Goal: Transaction & Acquisition: Obtain resource

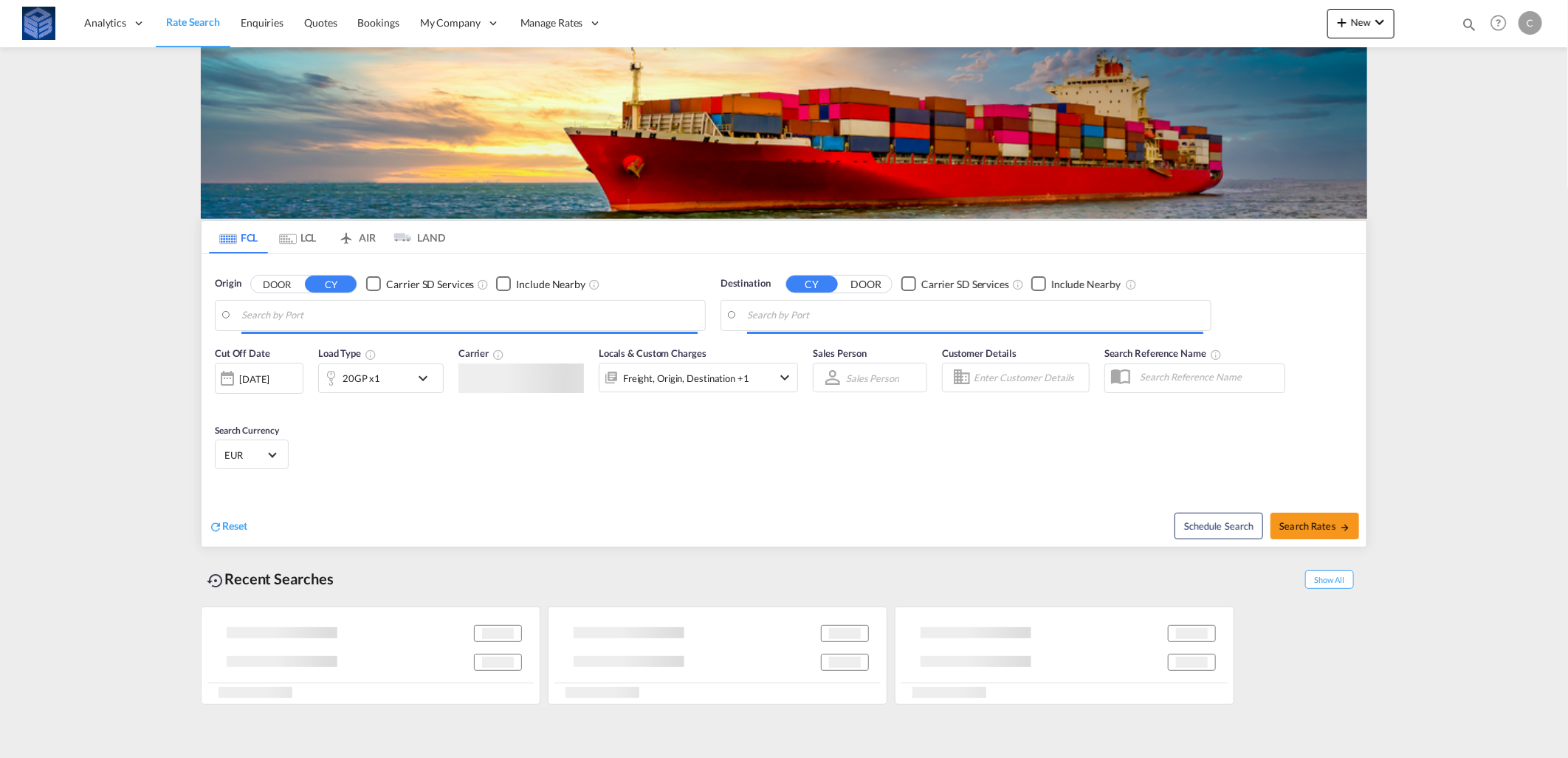
type input "[GEOGRAPHIC_DATA], [GEOGRAPHIC_DATA]"
type input "Luanda, AOLAD"
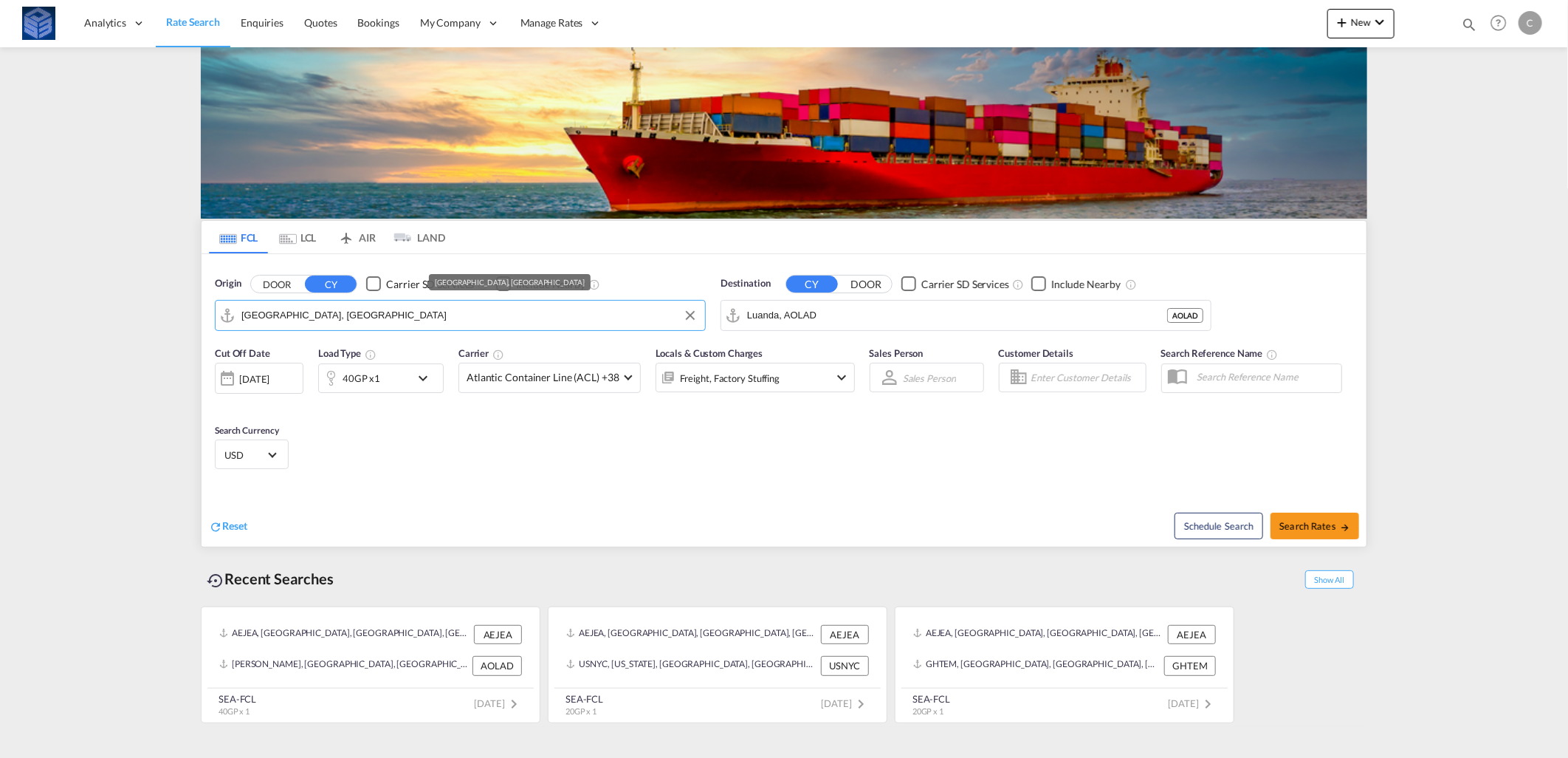
click at [468, 328] on md-autocomplete-wrap "[GEOGRAPHIC_DATA], [GEOGRAPHIC_DATA]" at bounding box center [469, 318] width 456 height 29
click at [347, 318] on input "[GEOGRAPHIC_DATA], [GEOGRAPHIC_DATA]" at bounding box center [469, 315] width 456 height 22
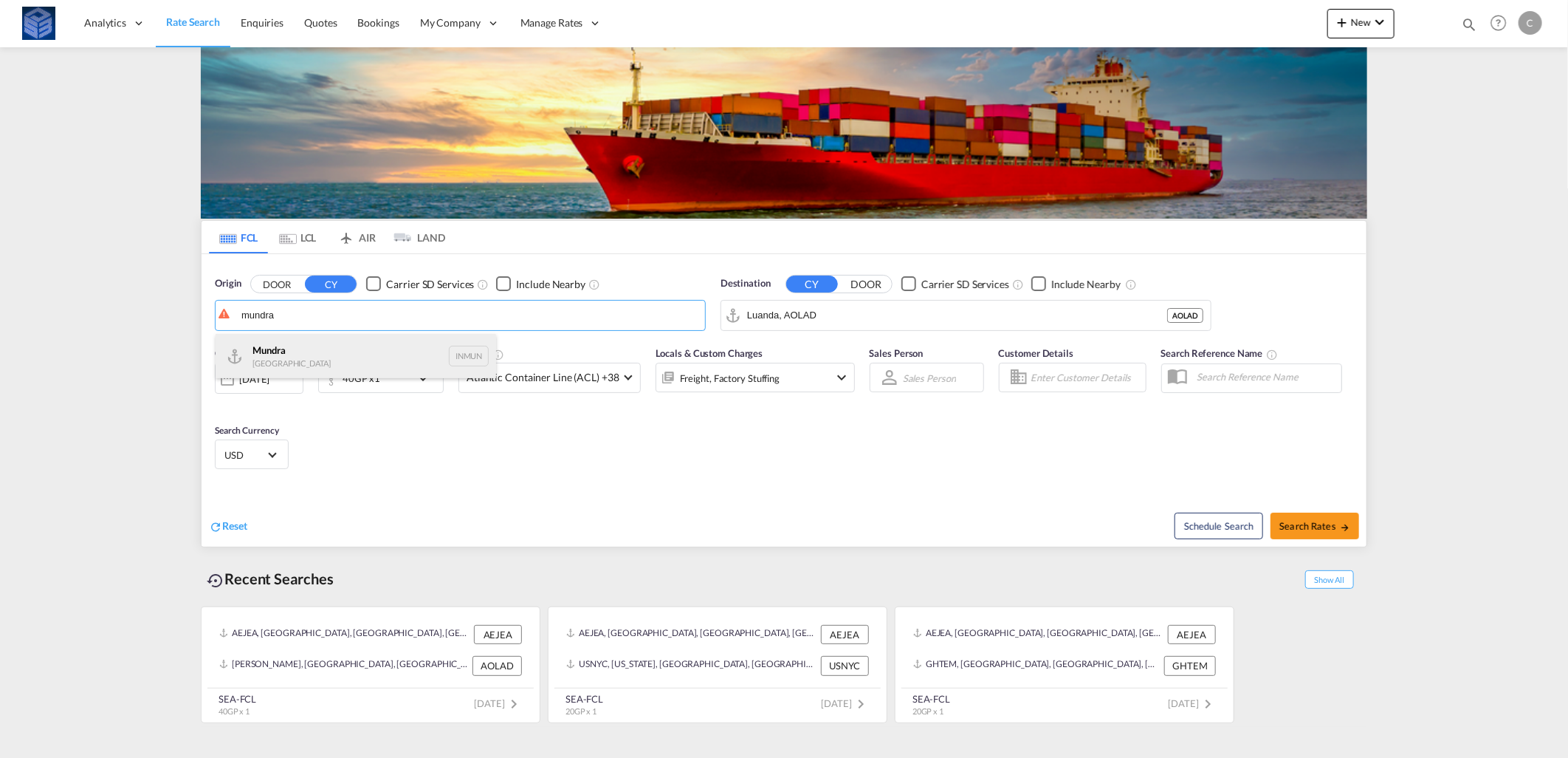
click at [356, 359] on div "Mundra India INMUN" at bounding box center [356, 355] width 281 height 45
type input "Mundra, INMUN"
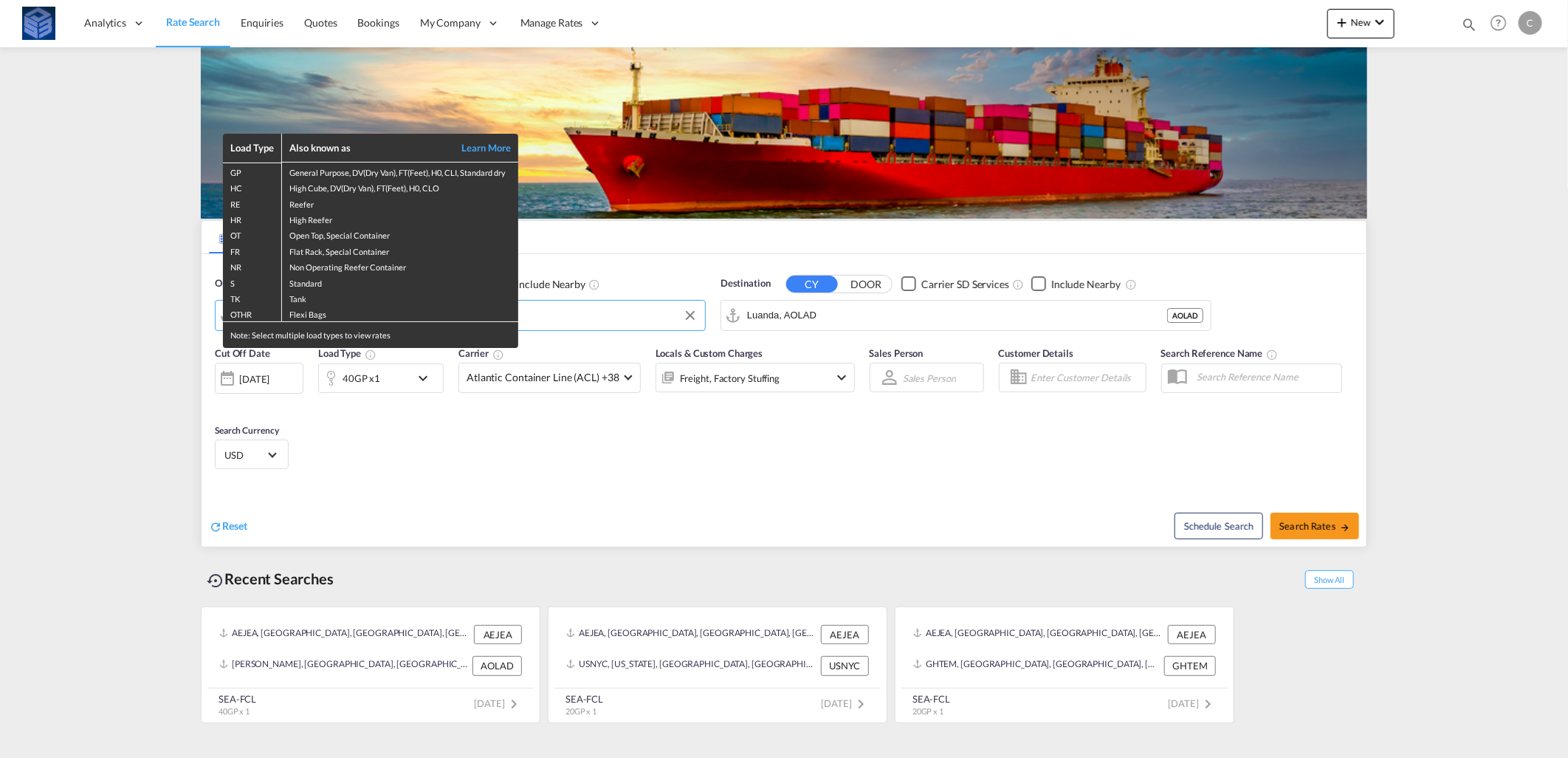
click at [966, 304] on div "Load Type Also known as Learn More GP General Purpose, DV(Dry Van), FT(Feet), H…" at bounding box center [784, 379] width 1568 height 758
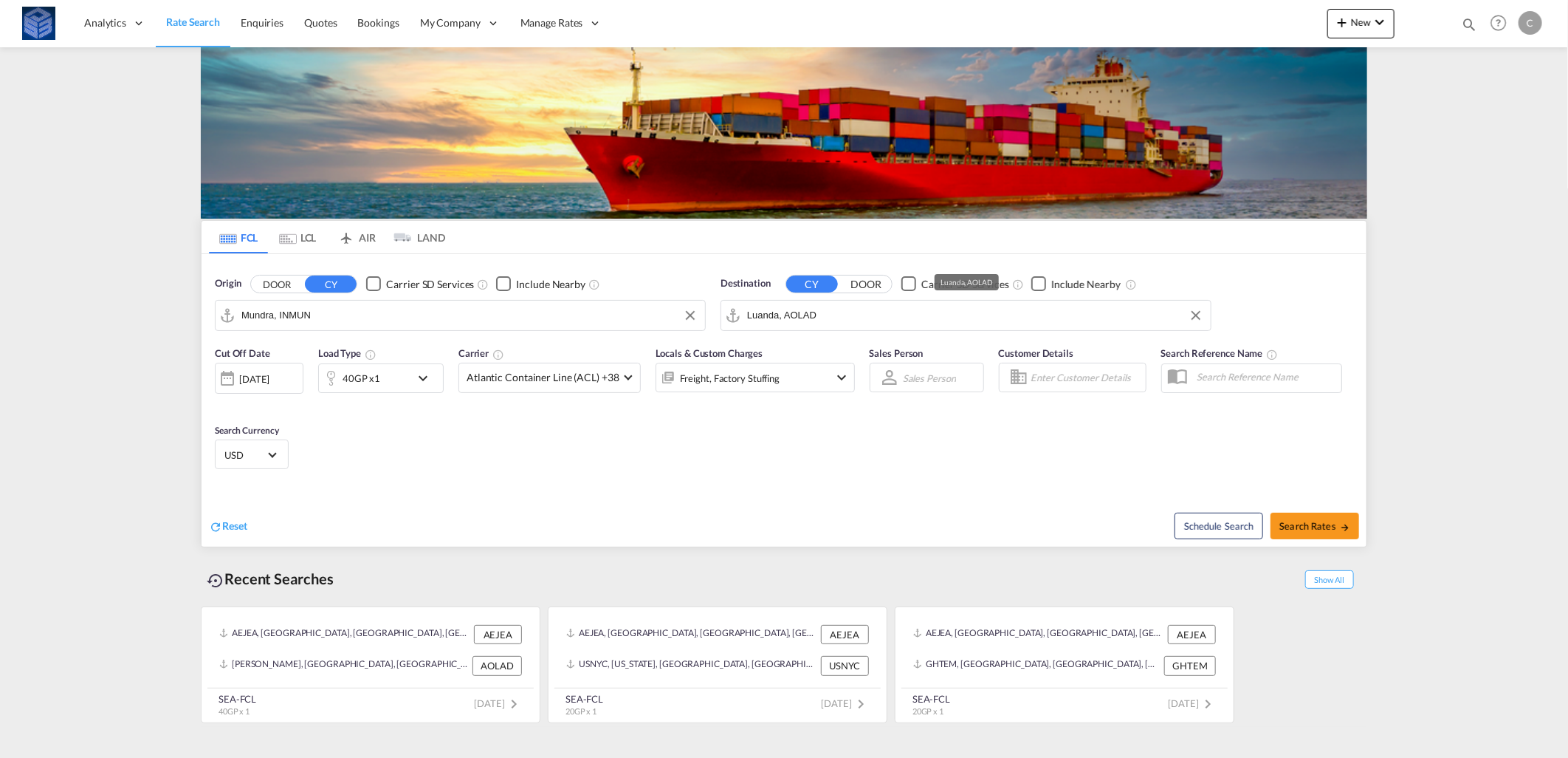
click at [938, 324] on input "Luanda, AOLAD" at bounding box center [975, 315] width 456 height 22
click at [821, 364] on div "[GEOGRAPHIC_DATA] [GEOGRAPHIC_DATA] [GEOGRAPHIC_DATA]" at bounding box center [862, 355] width 281 height 45
type input "Misurata, LYMRA"
click at [424, 382] on md-icon "icon-chevron-down" at bounding box center [427, 378] width 25 height 18
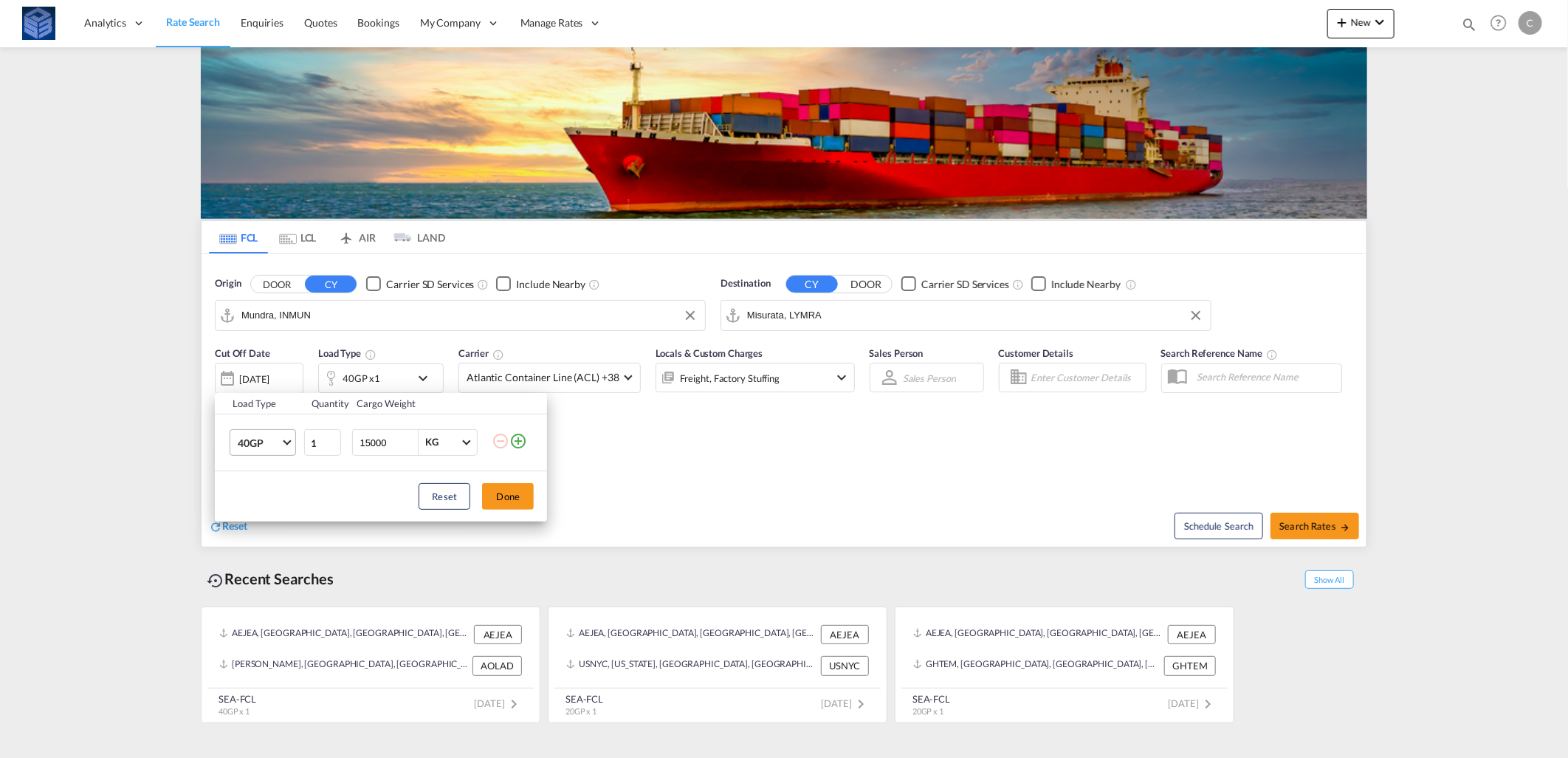
click at [265, 431] on md-select-value "40GP" at bounding box center [265, 443] width 59 height 25
click at [260, 403] on div "20GP" at bounding box center [250, 408] width 26 height 15
drag, startPoint x: 394, startPoint y: 443, endPoint x: 357, endPoint y: 442, distance: 37.0
click at [357, 442] on div "15000 KG KG" at bounding box center [414, 443] width 125 height 27
type input "28000"
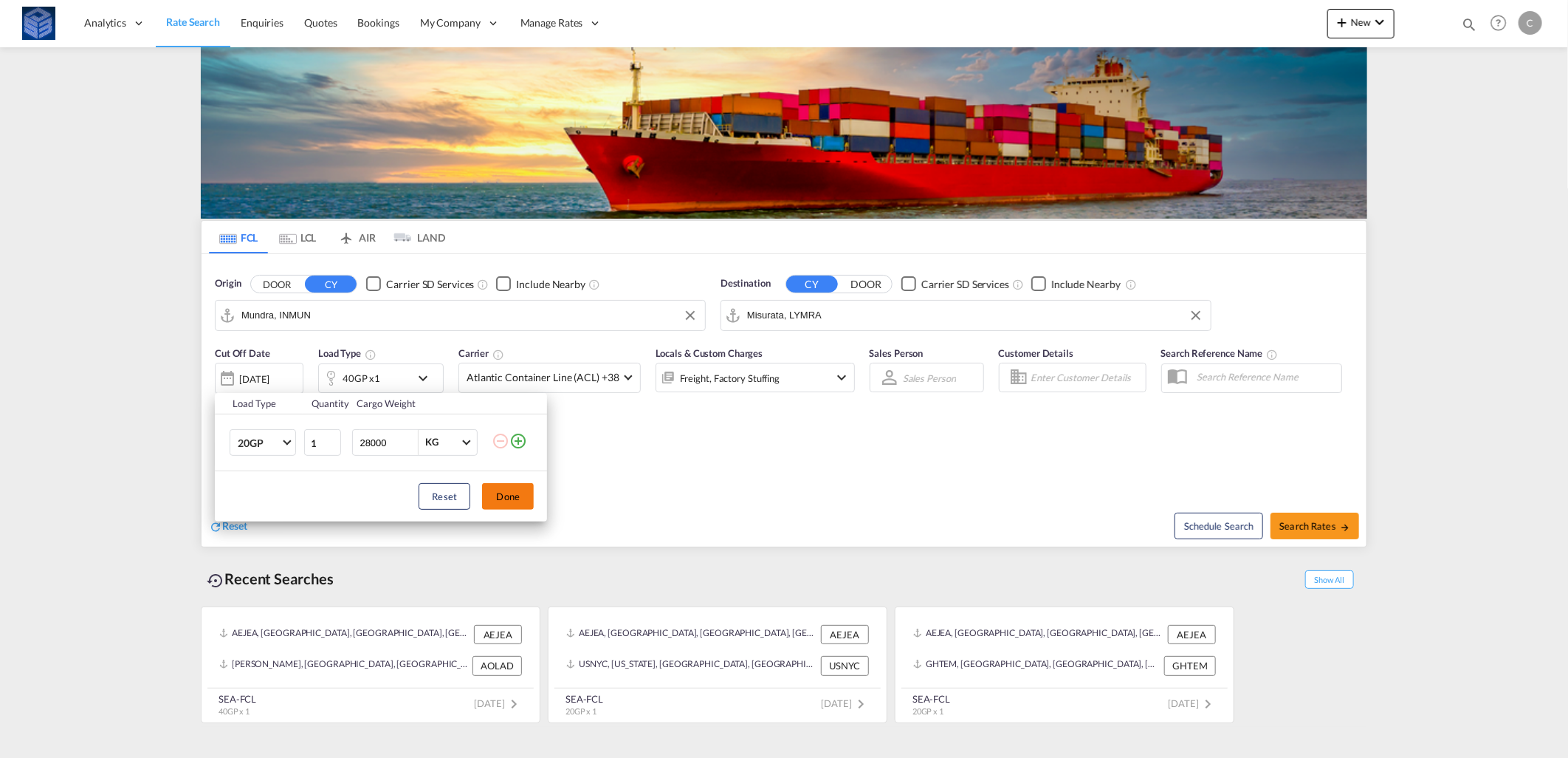
click at [496, 491] on button "Done" at bounding box center [508, 497] width 52 height 27
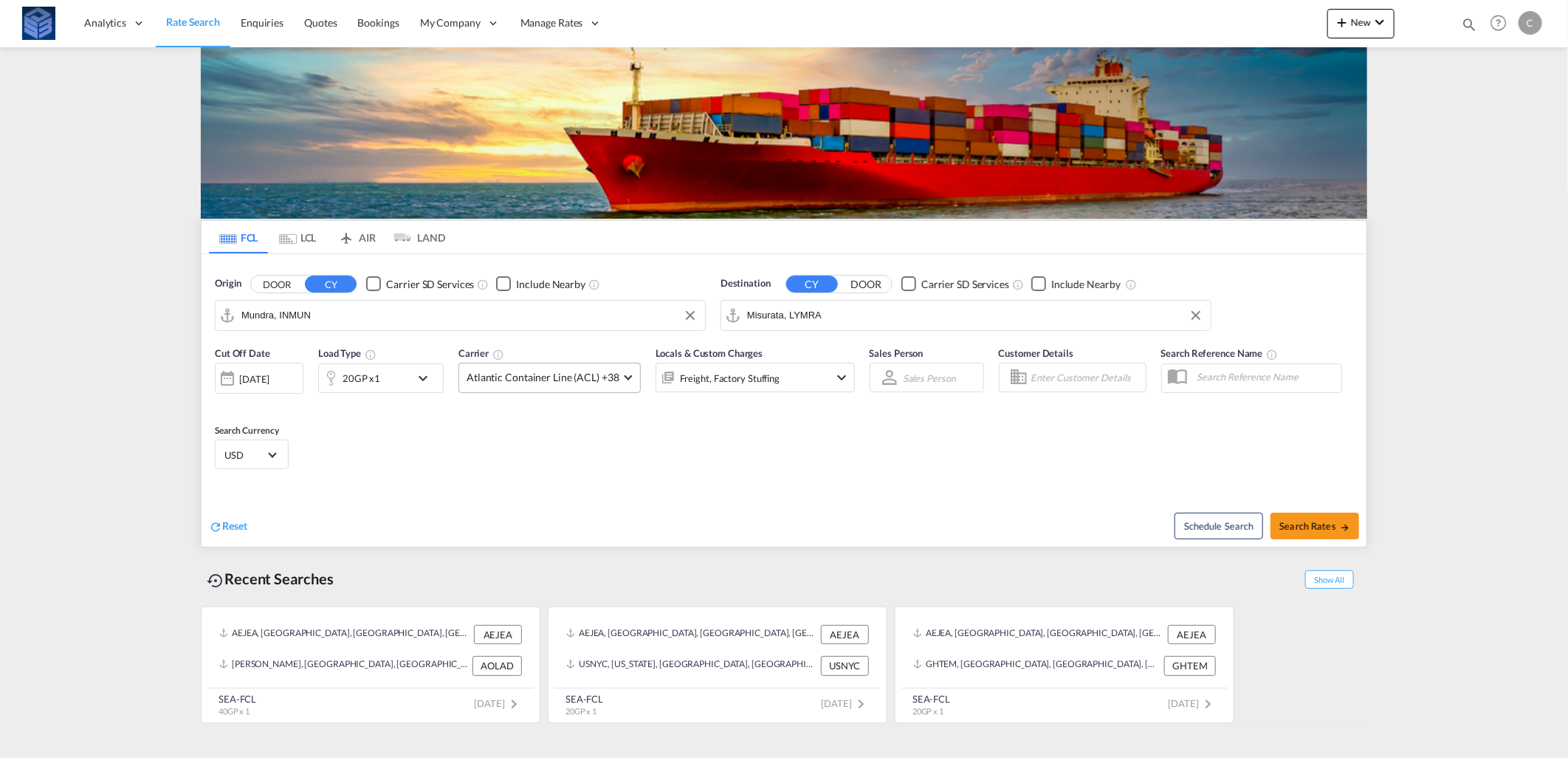
click at [629, 377] on md-select-value "Atlantic Container Line (ACL) +38" at bounding box center [549, 378] width 181 height 29
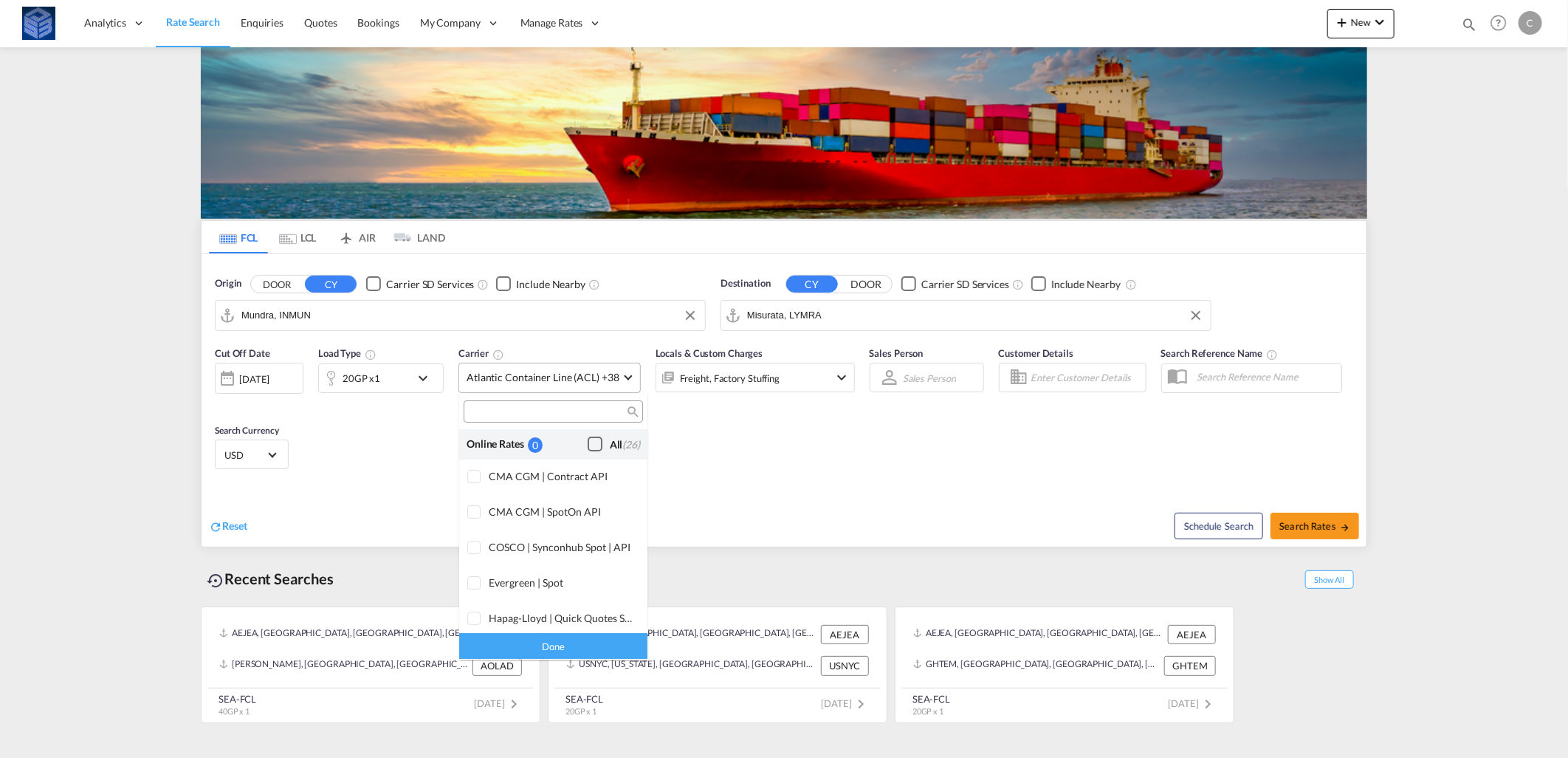
click at [592, 447] on div "Checkbox No Ink" at bounding box center [595, 445] width 15 height 15
click at [573, 644] on div "Done" at bounding box center [553, 646] width 188 height 26
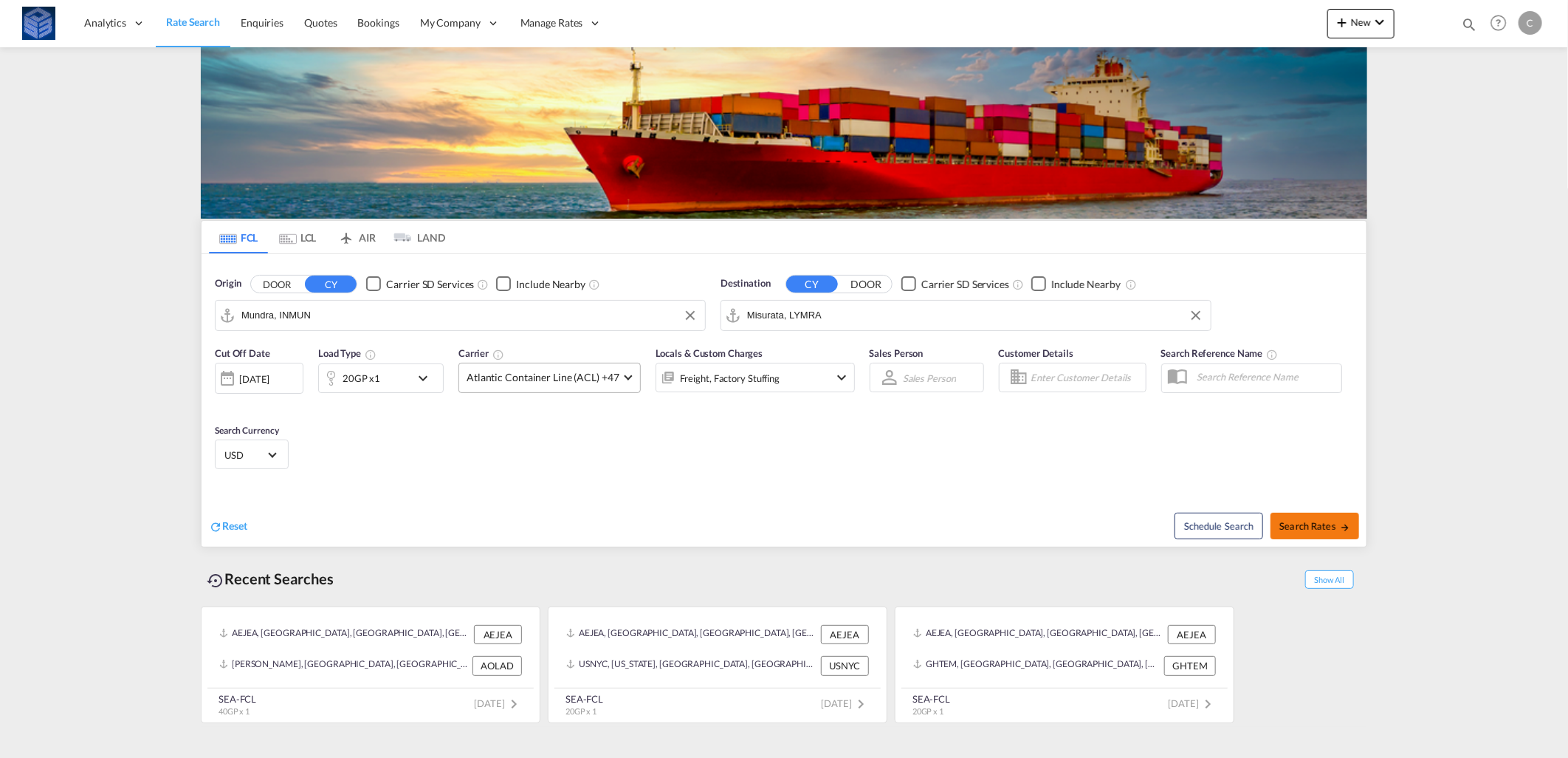
click at [1317, 515] on button "Search Rates" at bounding box center [1314, 526] width 88 height 27
type input "INMUN to LYMRA / [DATE]"
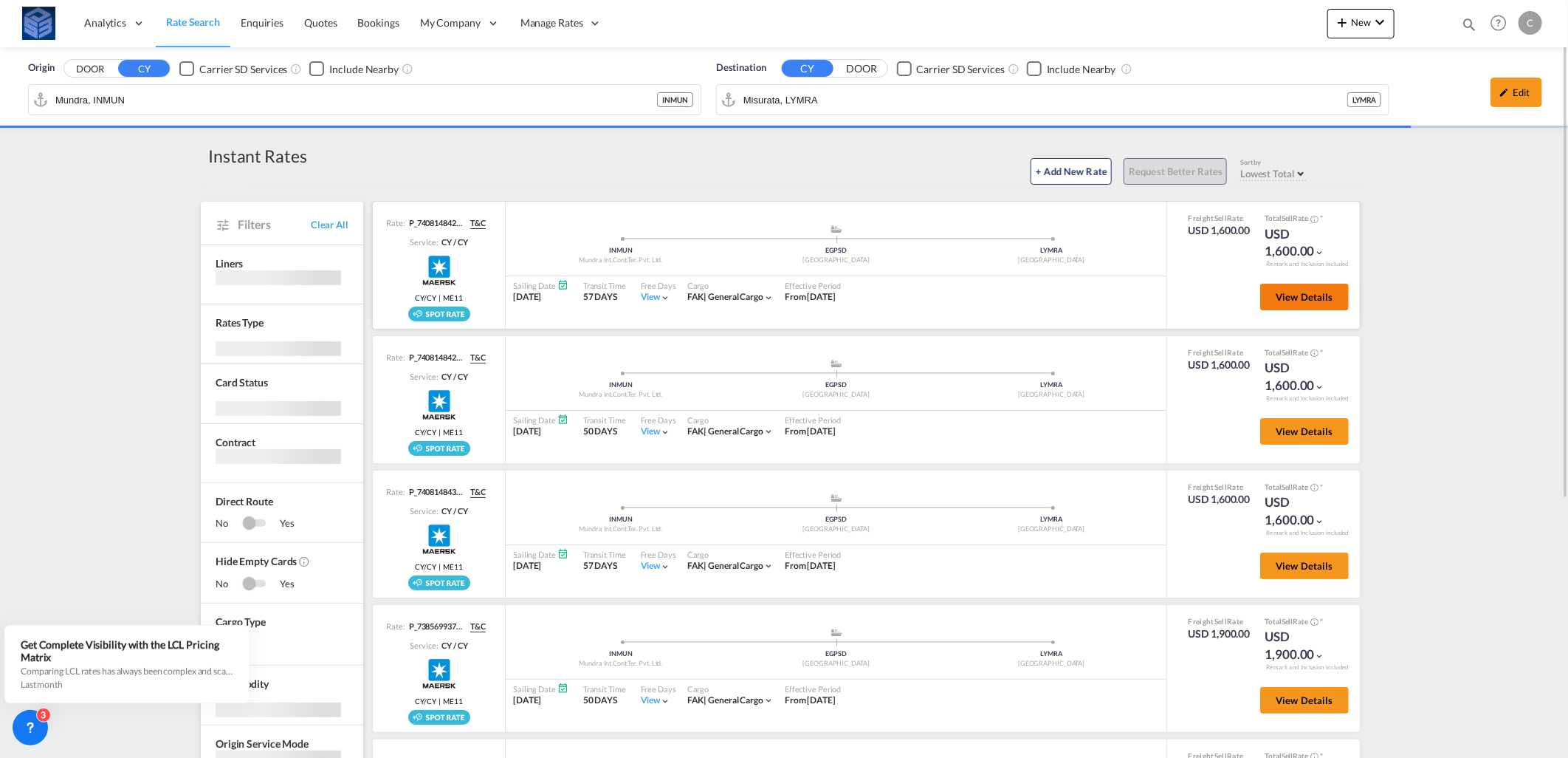
click at [1283, 297] on span "View Details" at bounding box center [1304, 297] width 58 height 12
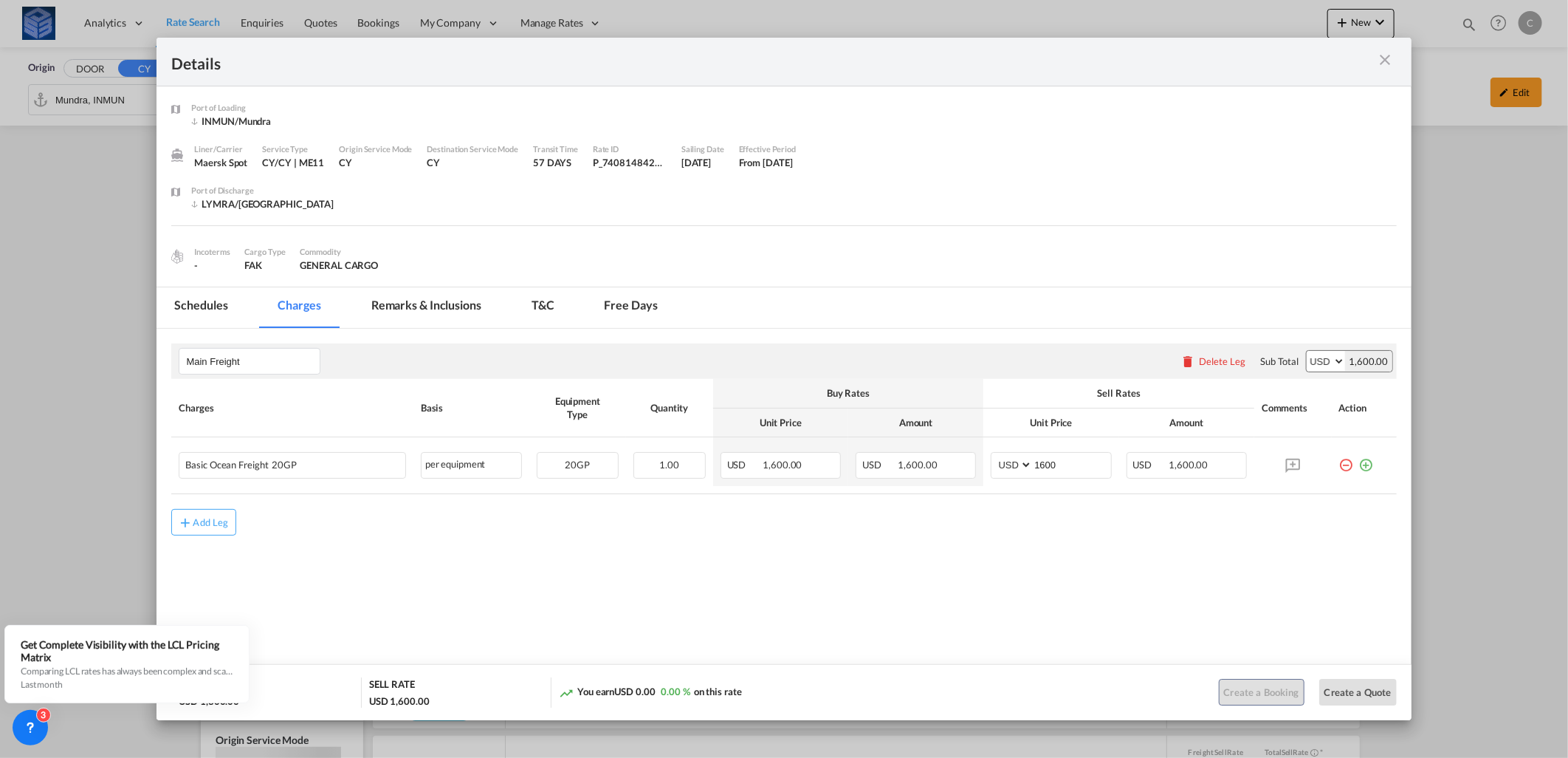
click at [1386, 64] on md-icon "icon-close m-3 fg-AAA8AD cursor" at bounding box center [1386, 60] width 18 height 18
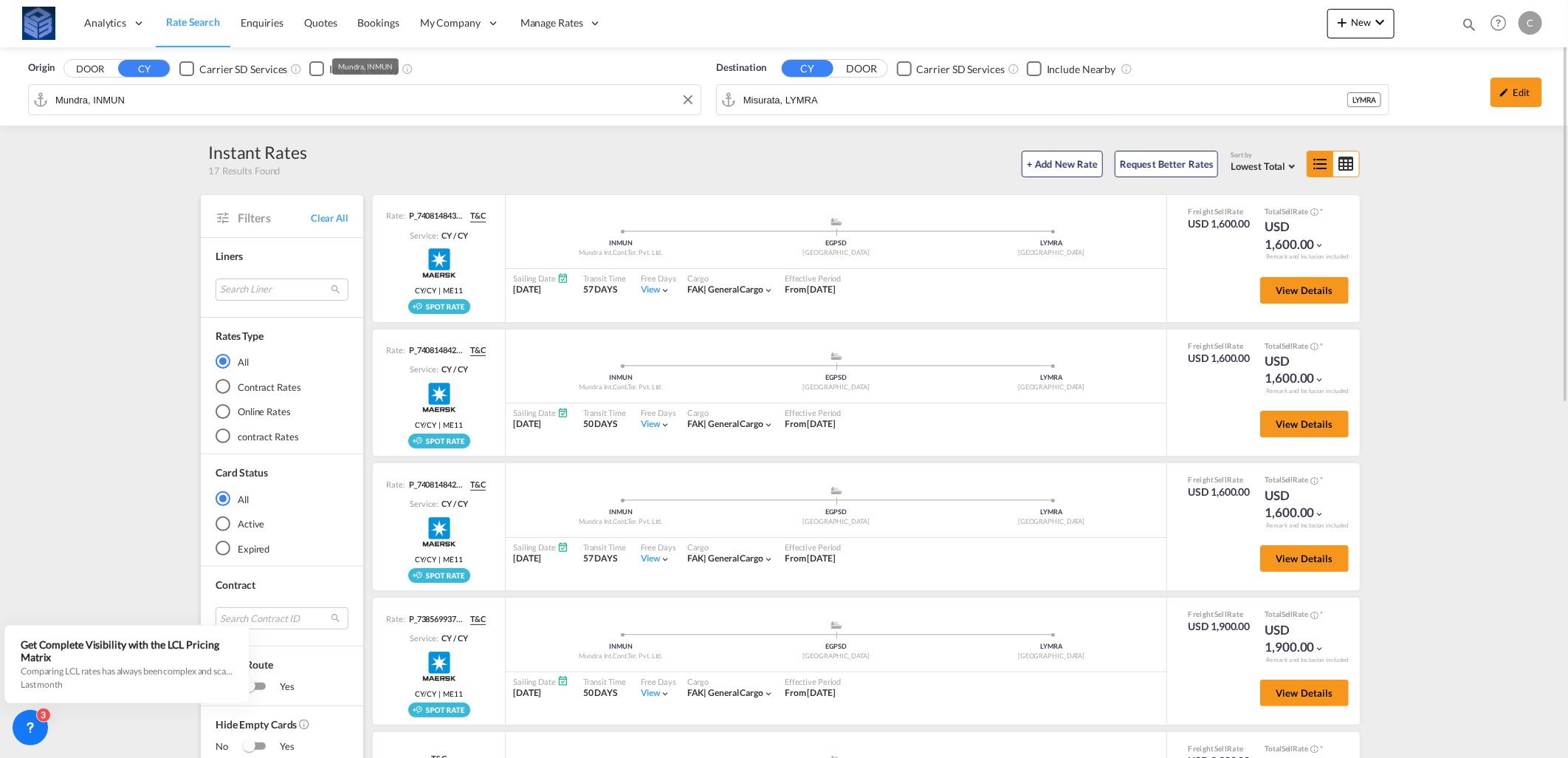
click at [349, 101] on input "Mundra, INMUN" at bounding box center [375, 99] width 638 height 22
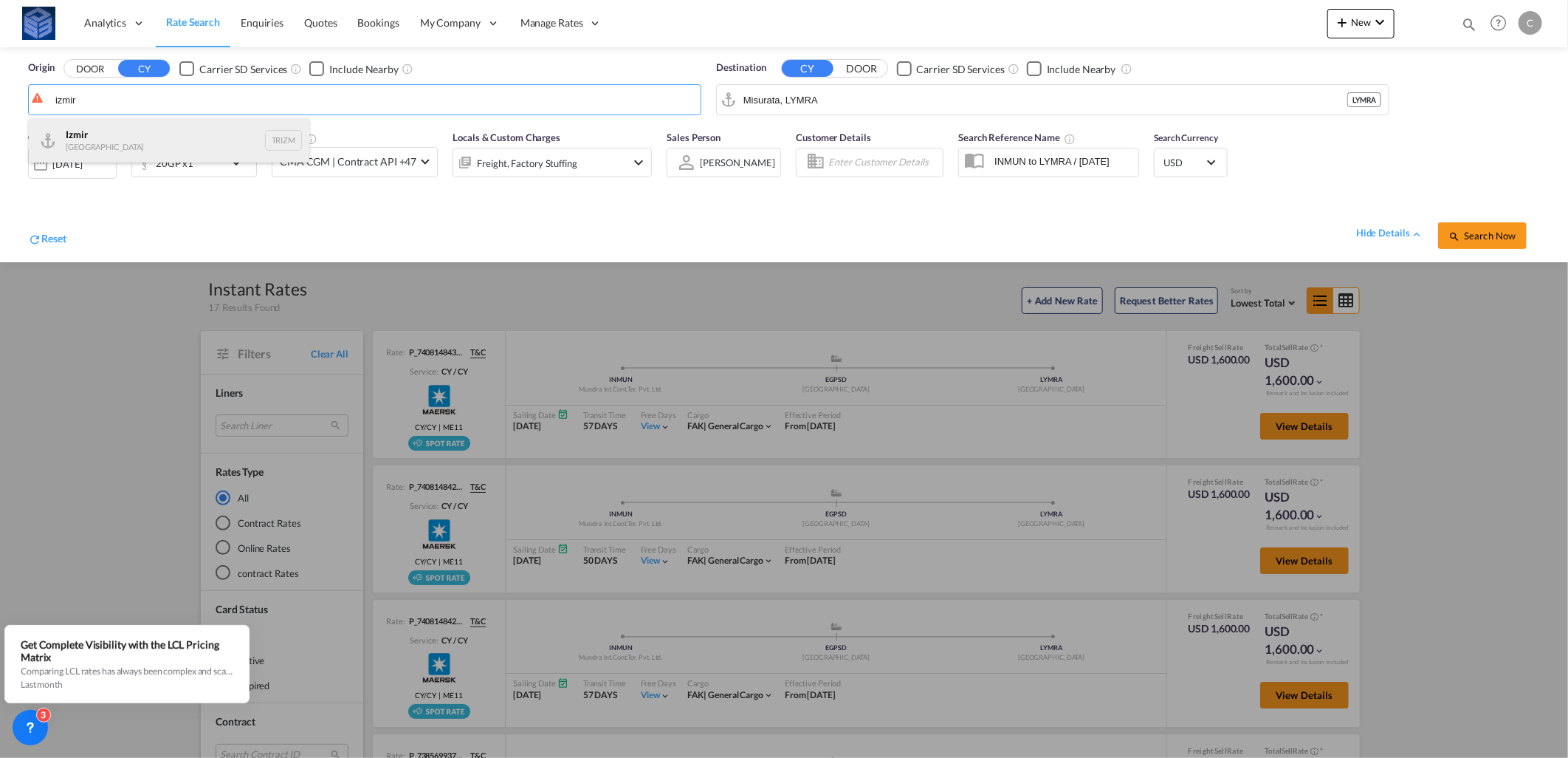
click at [180, 144] on div "Izmir Turkey TRIZM" at bounding box center [169, 140] width 281 height 45
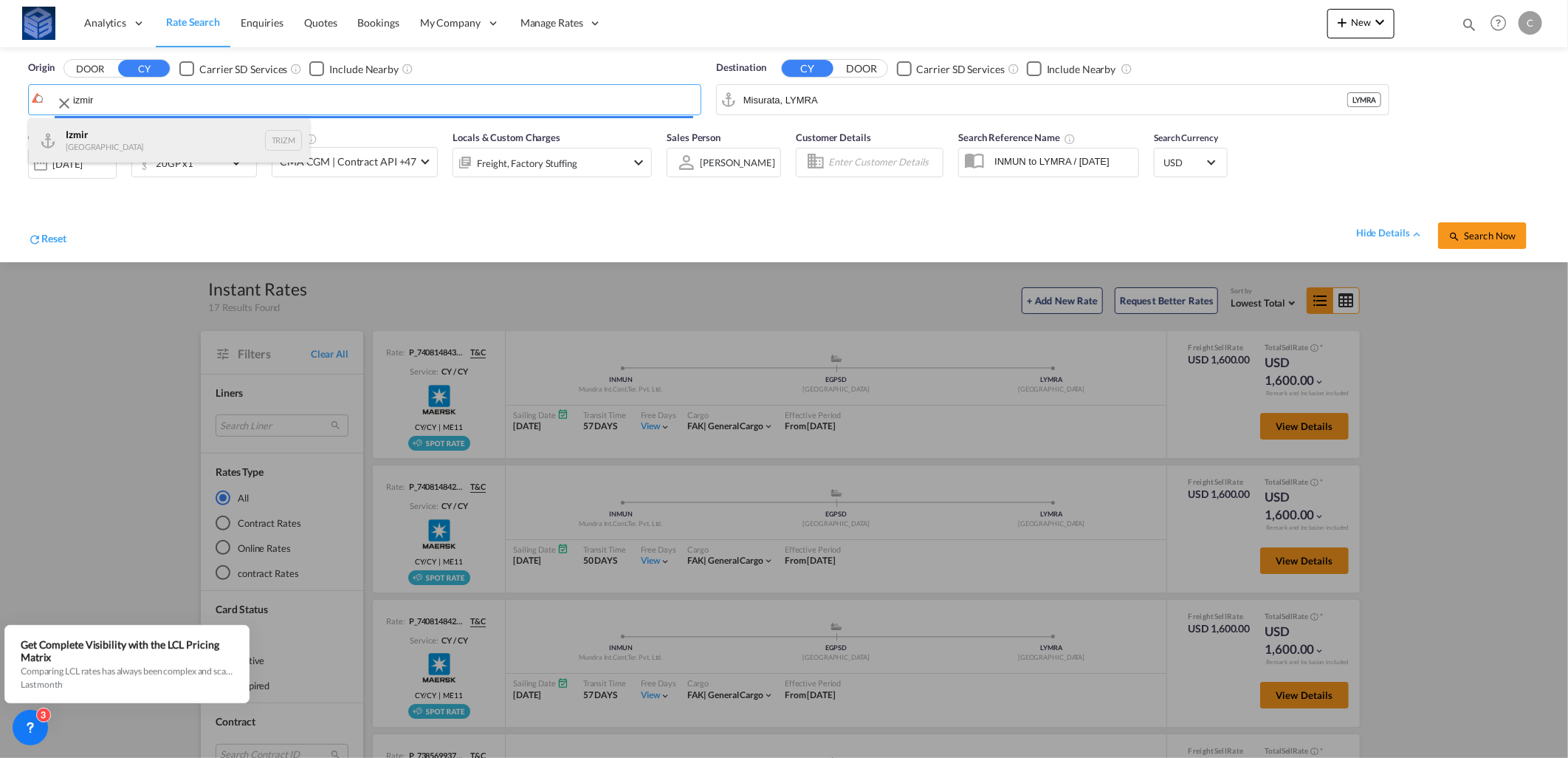
type input "Izmir, TRIZM"
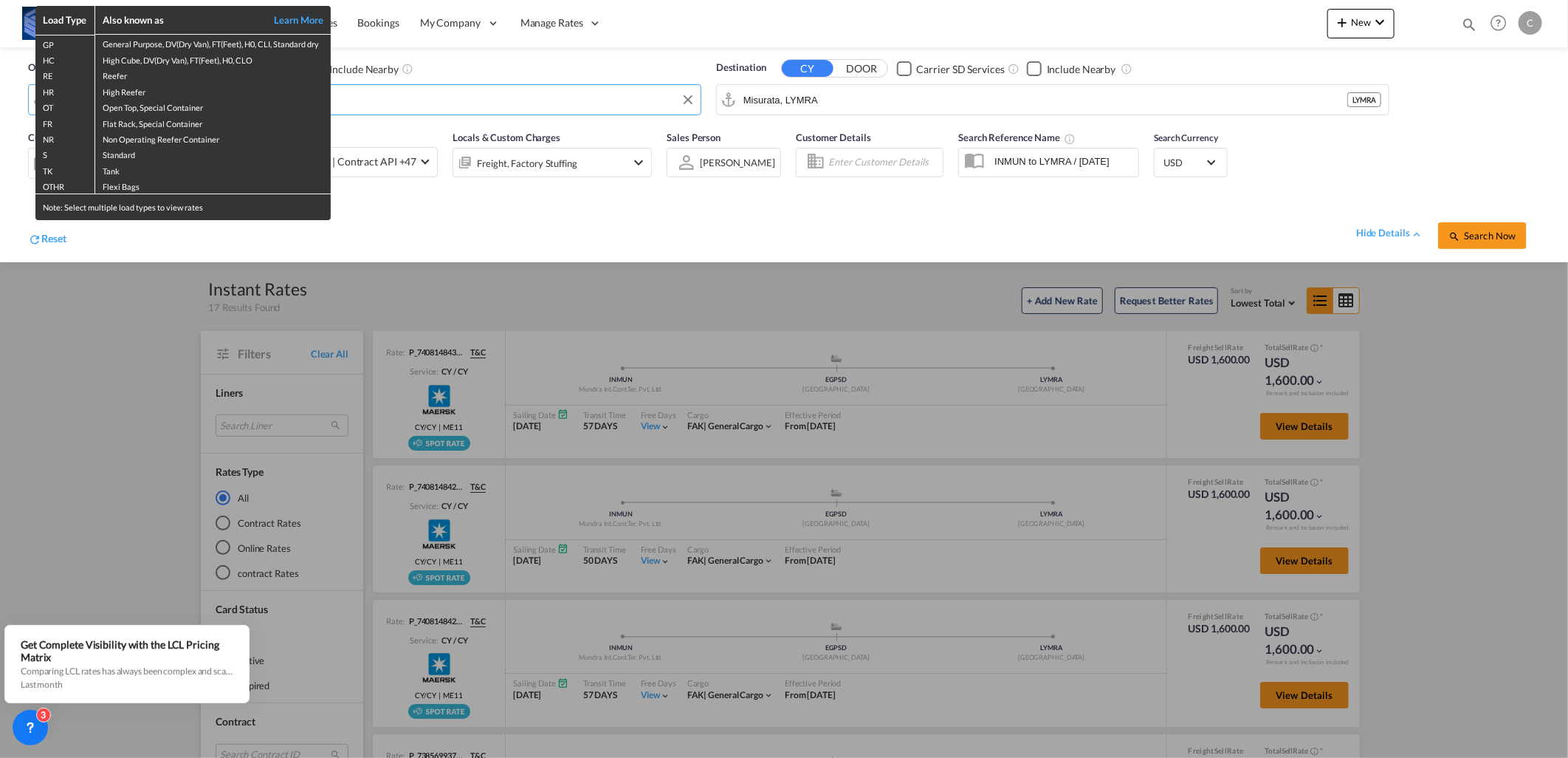
click at [1499, 235] on div "Load Type Also known as Learn More GP General Purpose, DV(Dry Van), FT(Feet), H…" at bounding box center [784, 379] width 1568 height 758
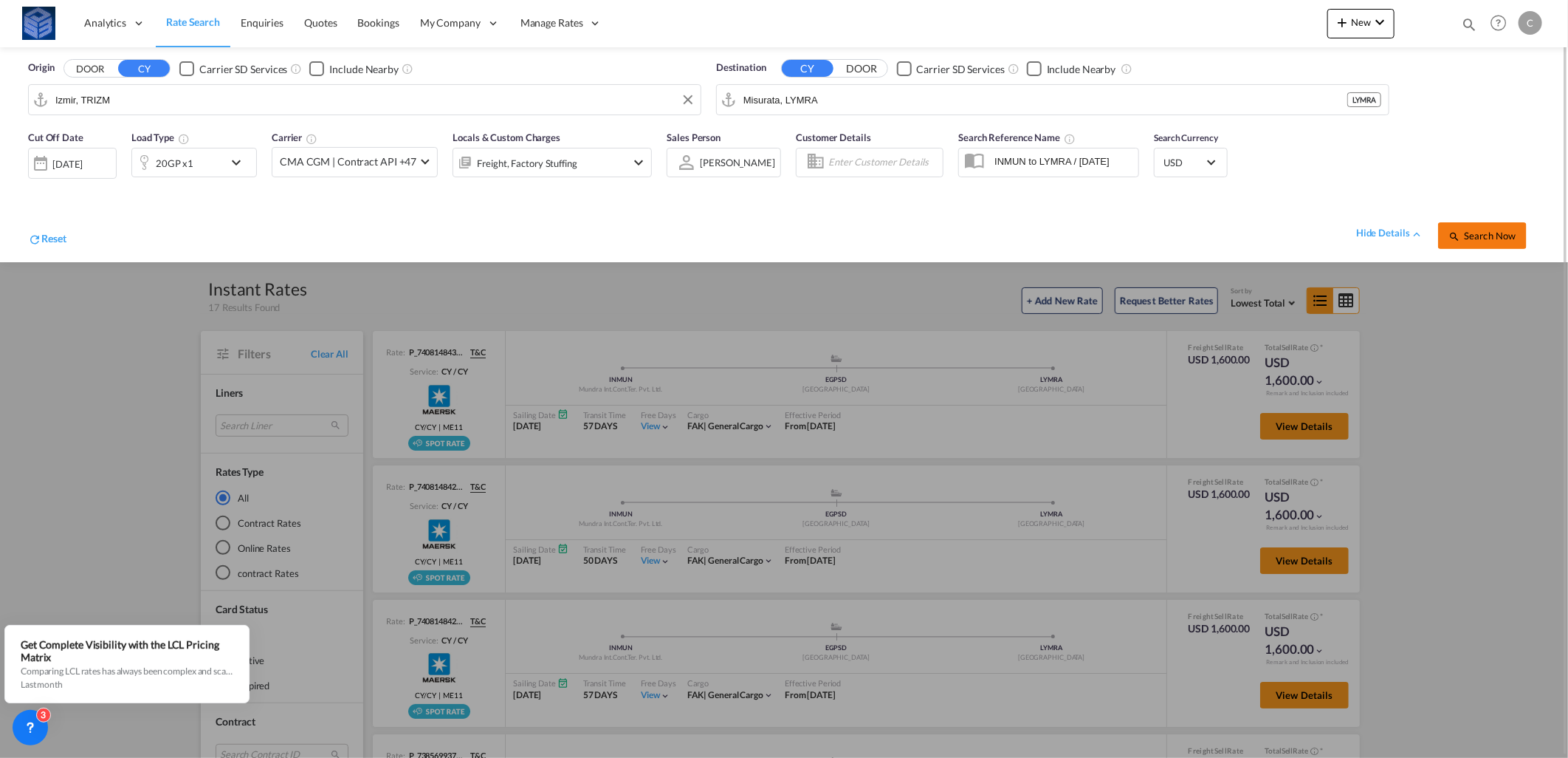
click at [1499, 234] on span "Search Now" at bounding box center [1482, 235] width 67 height 12
